Goal: Transaction & Acquisition: Purchase product/service

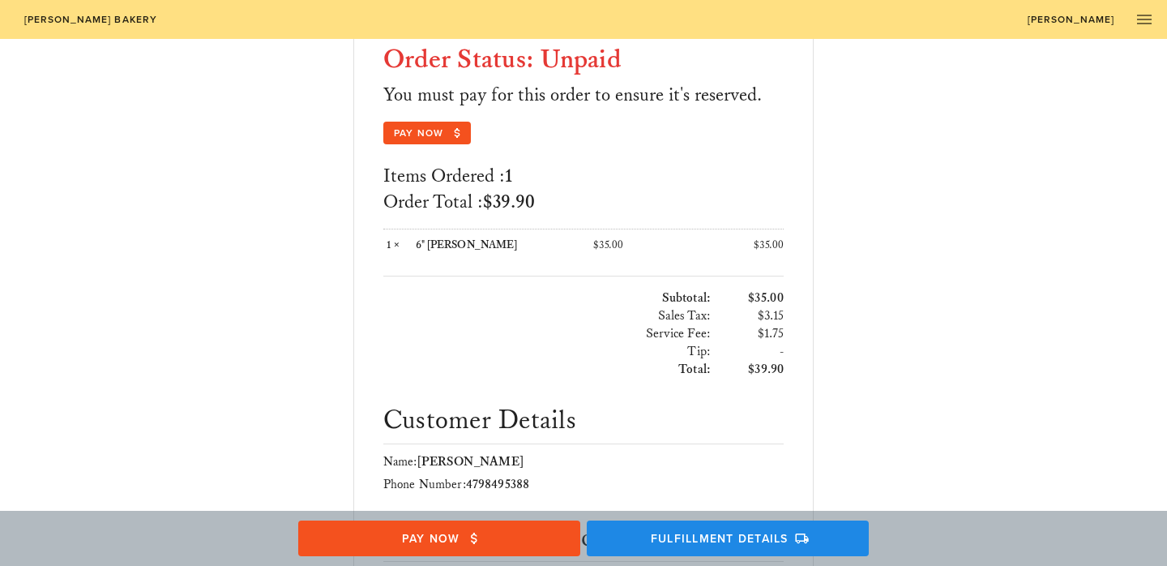
scroll to position [224, 0]
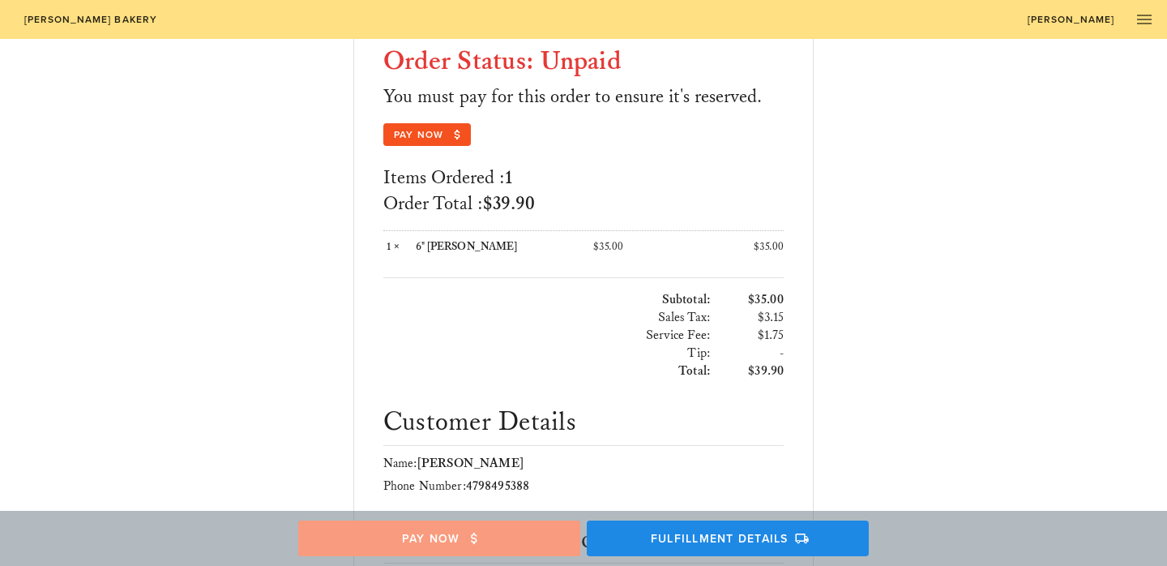
click at [459, 536] on span "Pay Now" at bounding box center [439, 538] width 250 height 15
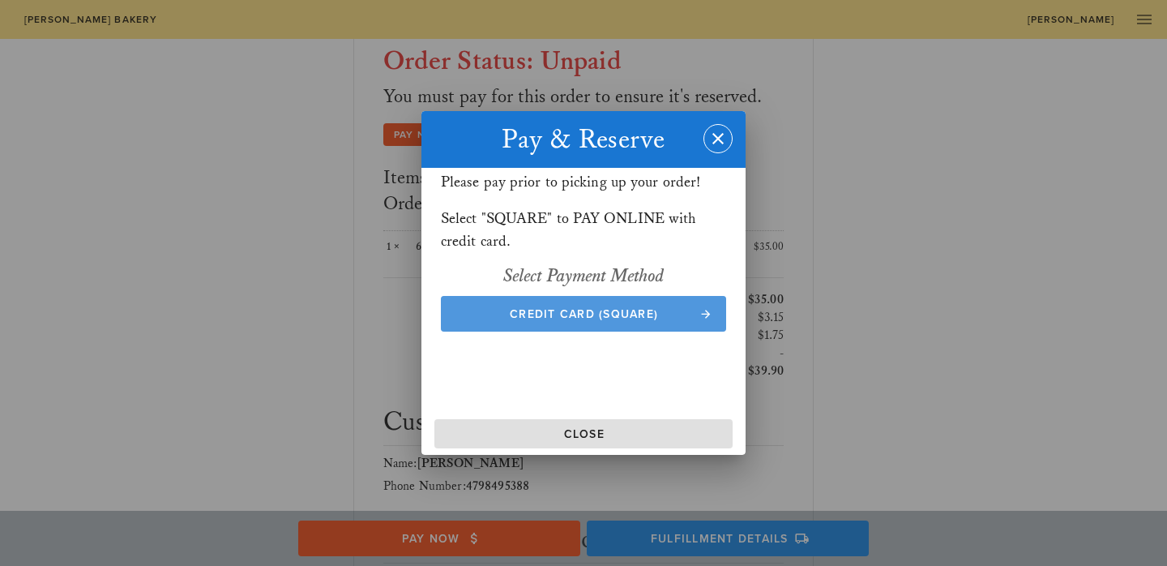
click at [553, 310] on span "Credit Card (Square)" at bounding box center [584, 314] width 254 height 14
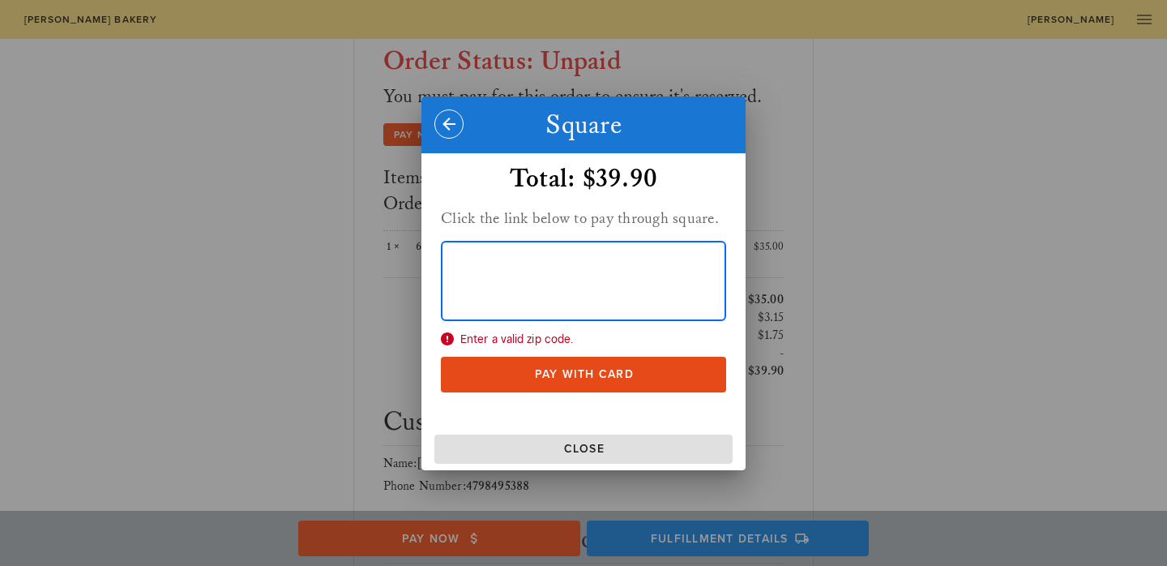
click at [557, 338] on span "Enter a valid zip code." at bounding box center [583, 339] width 285 height 18
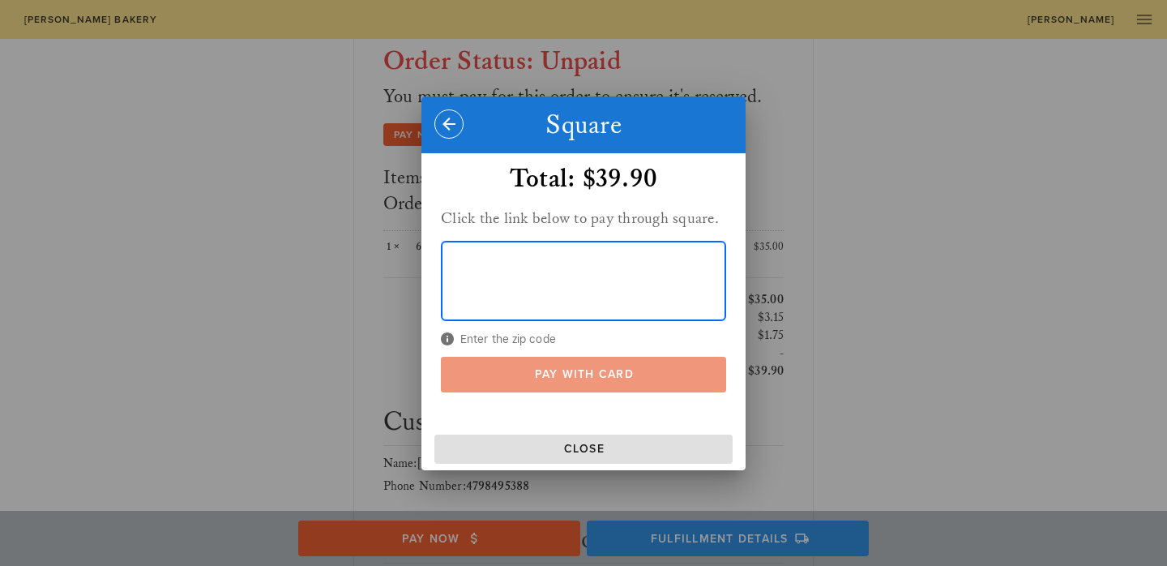
click at [610, 376] on span "Pay With Card" at bounding box center [584, 374] width 254 height 14
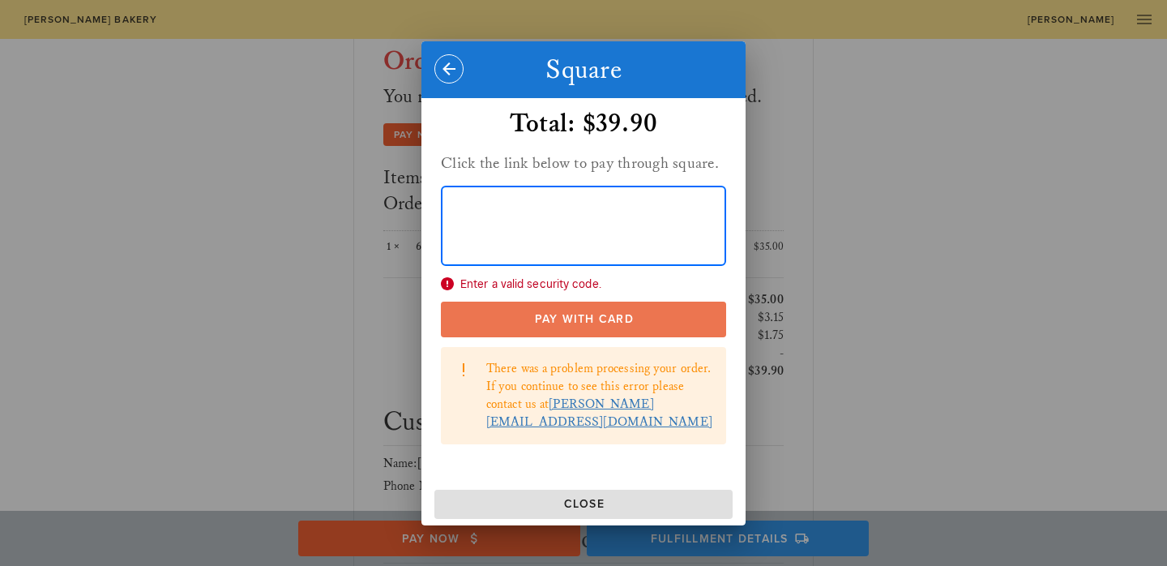
click at [613, 337] on button "Pay With Card" at bounding box center [583, 319] width 285 height 36
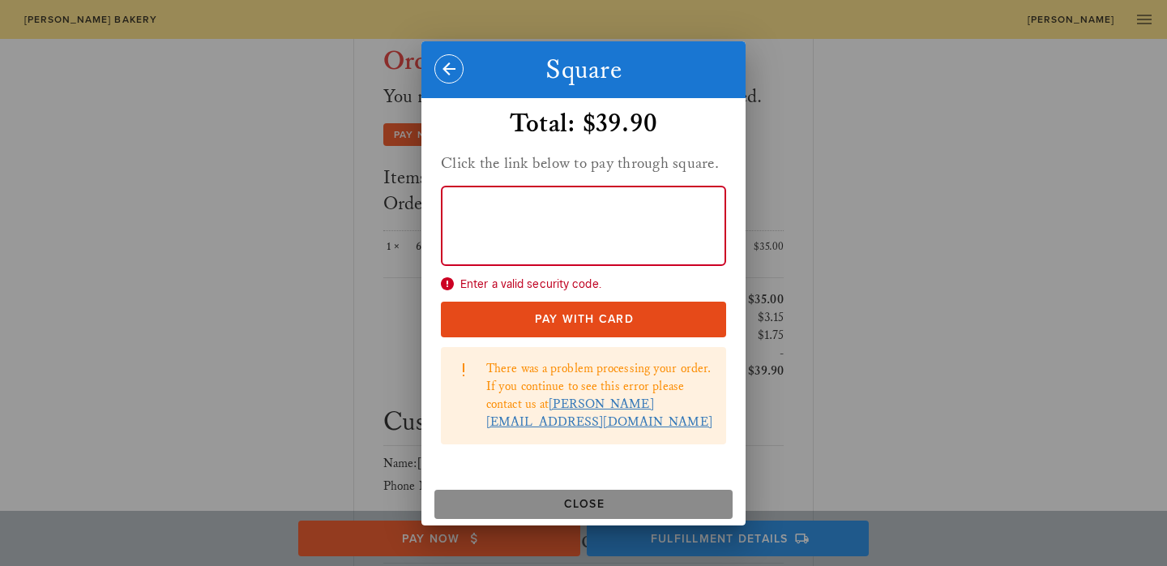
click at [531, 497] on span "Close" at bounding box center [583, 504] width 285 height 14
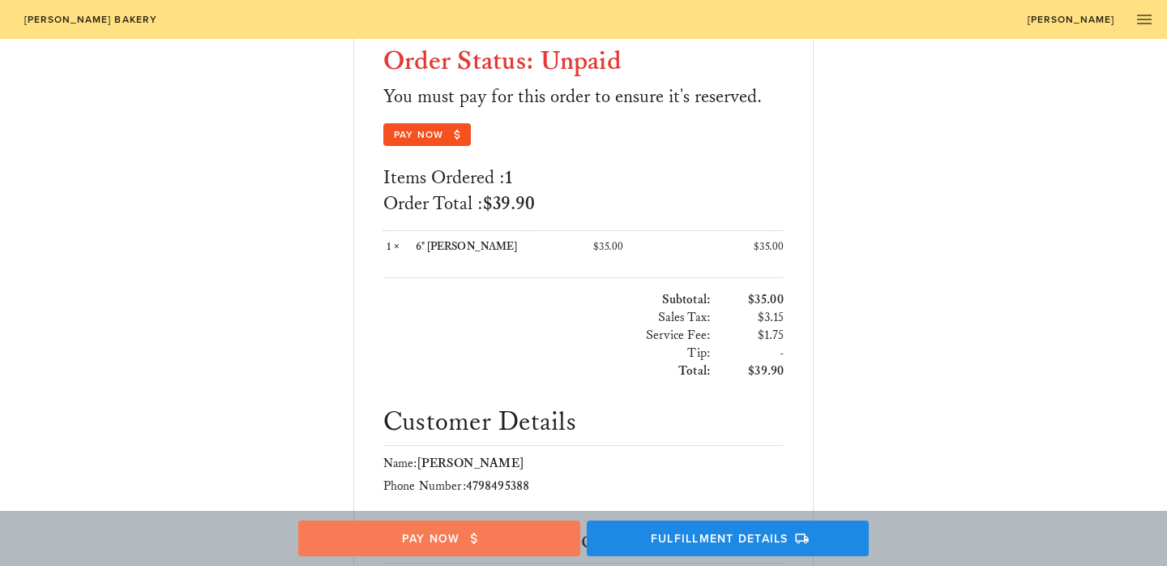
click at [522, 541] on span "Pay Now" at bounding box center [439, 538] width 250 height 15
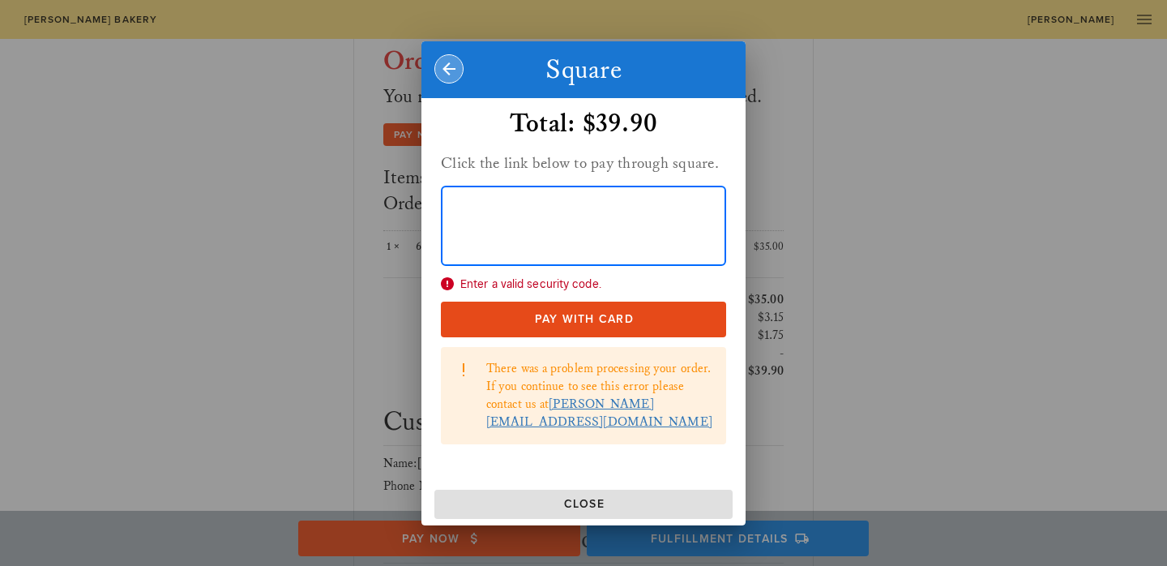
click at [446, 76] on icon "button" at bounding box center [448, 68] width 19 height 19
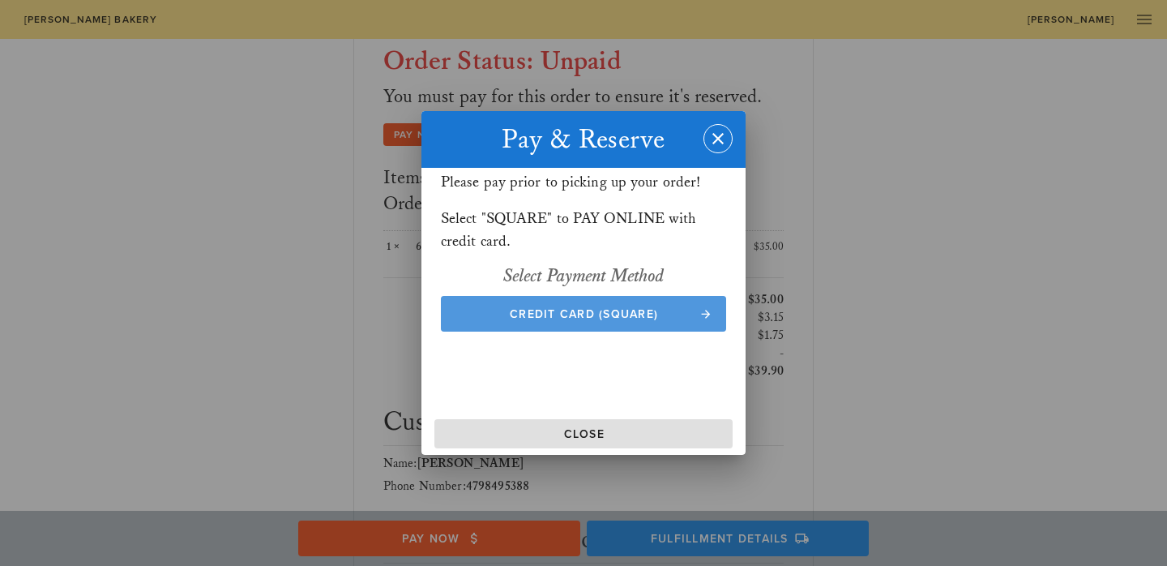
click at [594, 302] on button "Credit Card (Square)" at bounding box center [583, 314] width 285 height 36
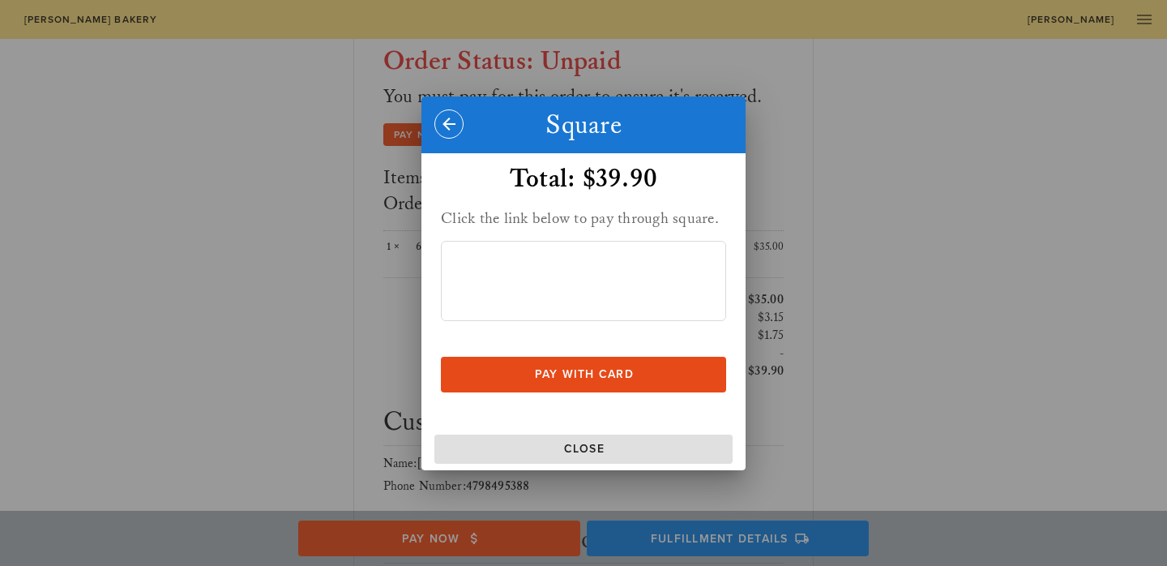
click at [583, 217] on h2 "Click the link below to pay through square." at bounding box center [583, 218] width 285 height 26
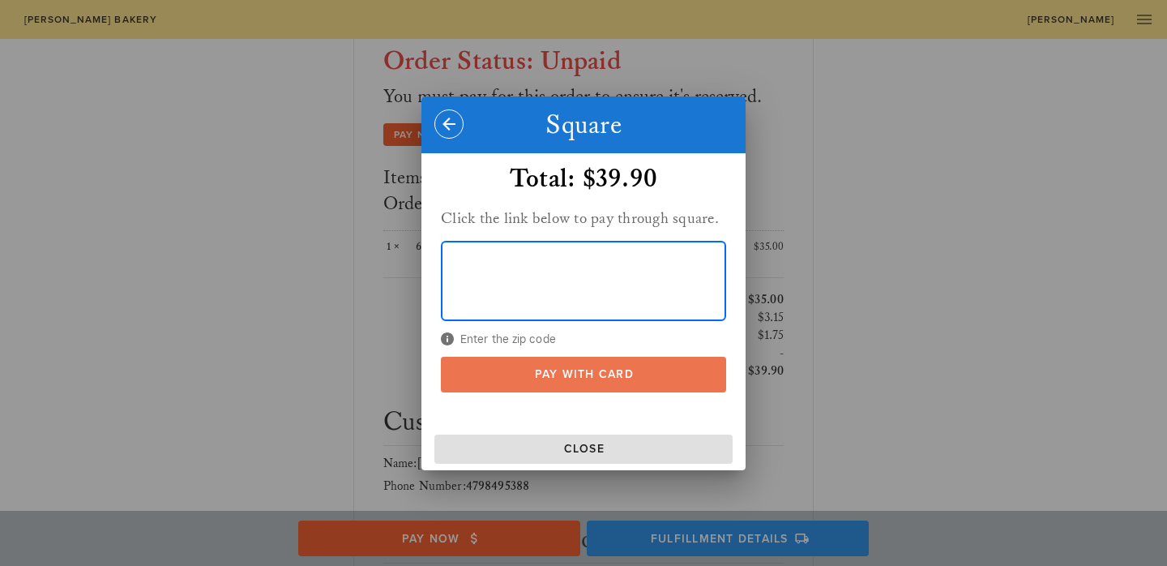
click at [596, 370] on span "Pay With Card" at bounding box center [584, 374] width 254 height 14
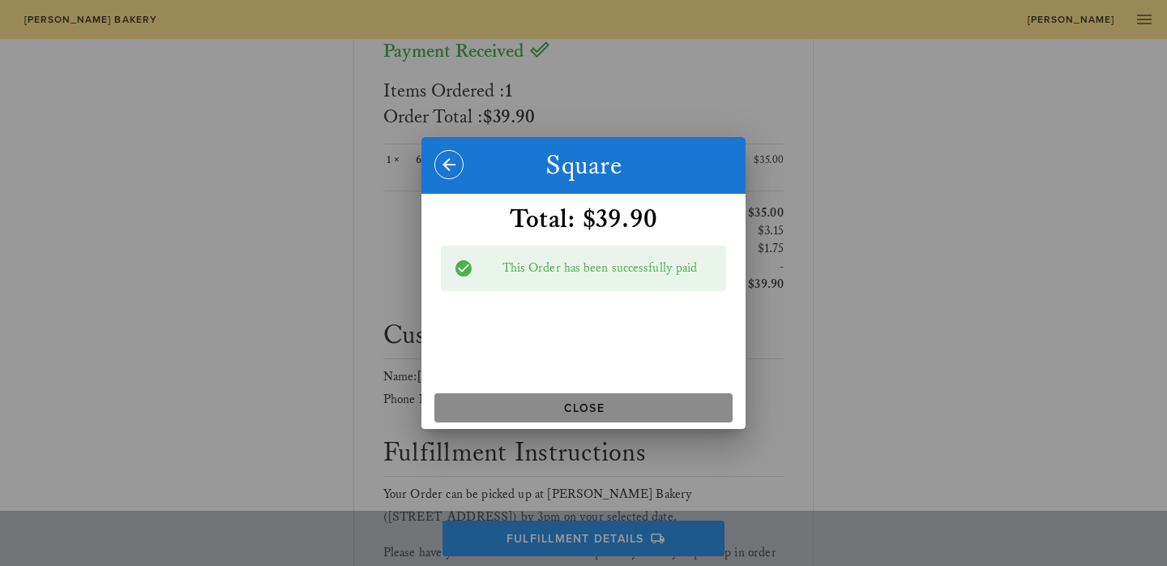
click at [604, 411] on span "Close" at bounding box center [583, 408] width 285 height 14
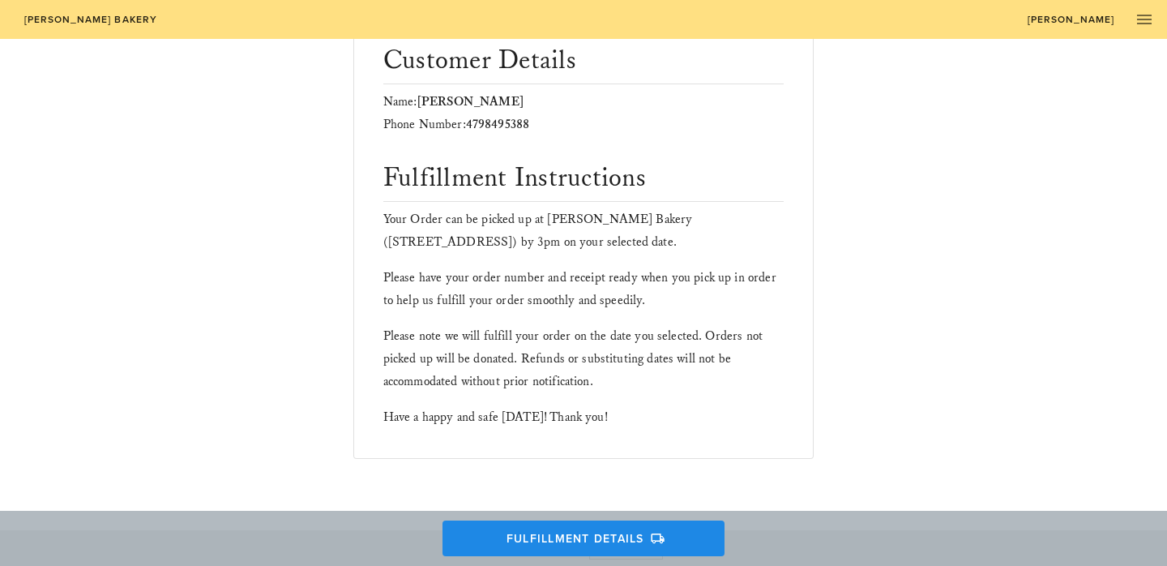
scroll to position [0, 0]
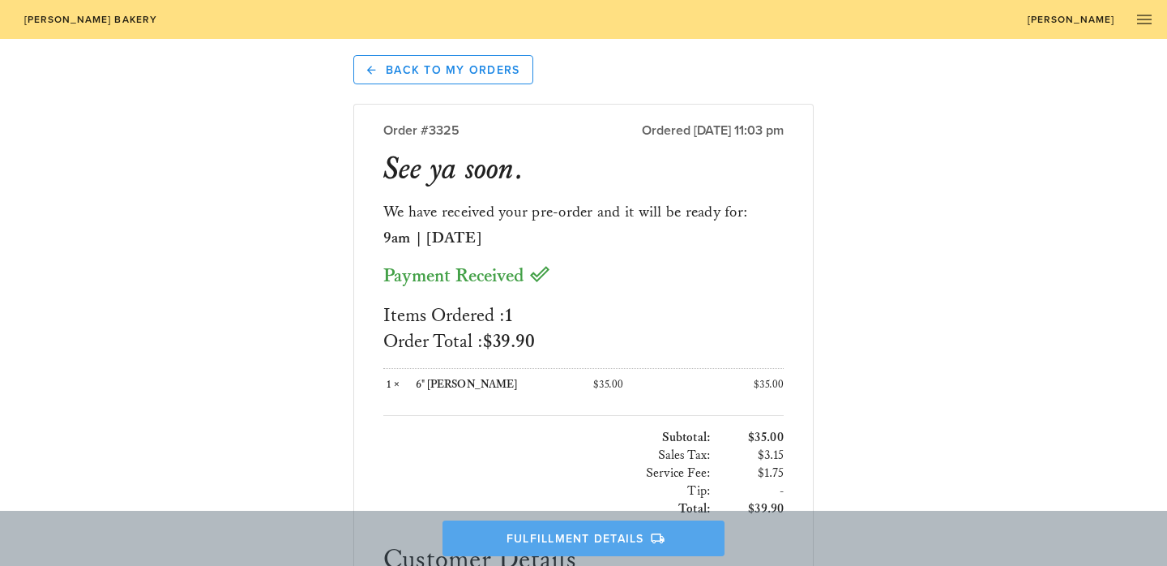
click at [604, 535] on span "Fulfillment Details" at bounding box center [584, 538] width 250 height 15
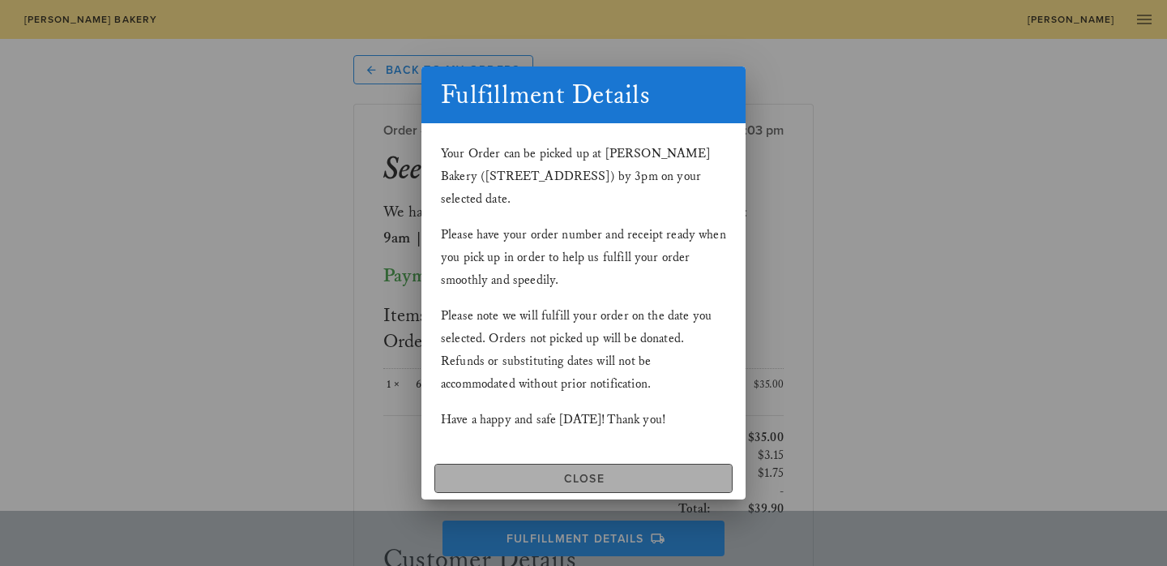
click at [642, 472] on span "Close" at bounding box center [584, 479] width 284 height 14
